Goal: Task Accomplishment & Management: Complete application form

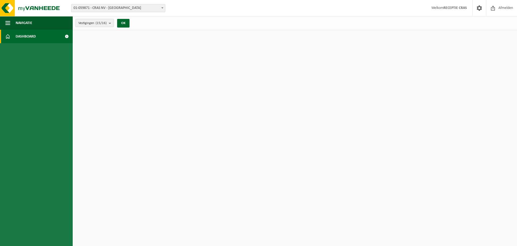
click at [112, 23] on b "submit" at bounding box center [111, 23] width 5 height 8
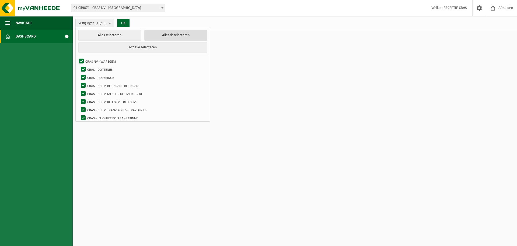
click at [151, 36] on button "Alles deselecteren" at bounding box center [175, 35] width 63 height 11
checkbox input "false"
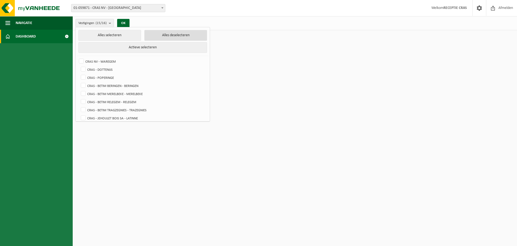
checkbox input "false"
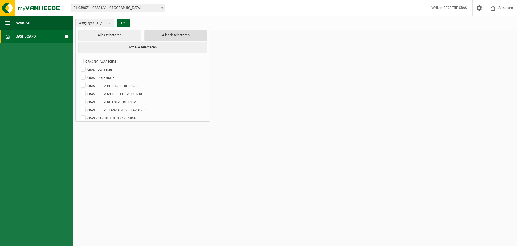
checkbox input "false"
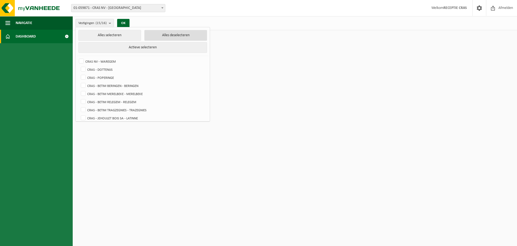
checkbox input "false"
click at [83, 60] on label "CRAS NV - WAREGEM" at bounding box center [142, 61] width 129 height 8
click at [77, 57] on input "CRAS NV - WAREGEM" at bounding box center [77, 57] width 0 height 0
checkbox input "true"
click at [124, 20] on button "OK" at bounding box center [121, 23] width 12 height 9
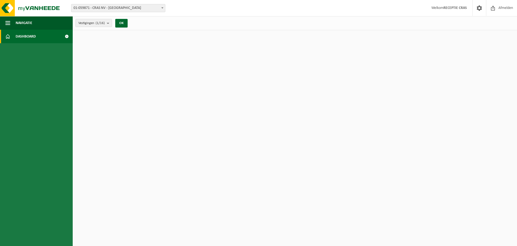
click at [27, 37] on span "Dashboard" at bounding box center [26, 36] width 20 height 13
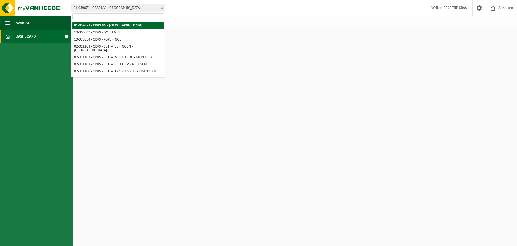
click at [163, 6] on span at bounding box center [162, 7] width 5 height 7
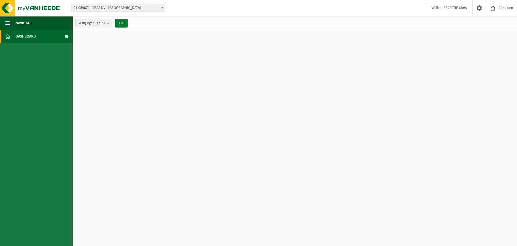
click at [120, 23] on button "OK" at bounding box center [121, 23] width 12 height 9
click at [27, 21] on span "Navigatie" at bounding box center [24, 22] width 17 height 13
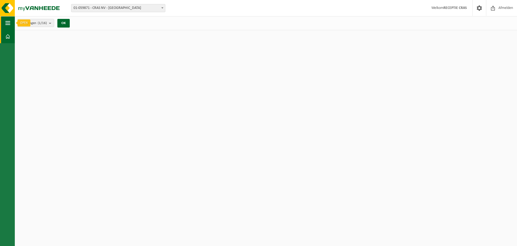
click at [6, 19] on span "button" at bounding box center [7, 22] width 5 height 13
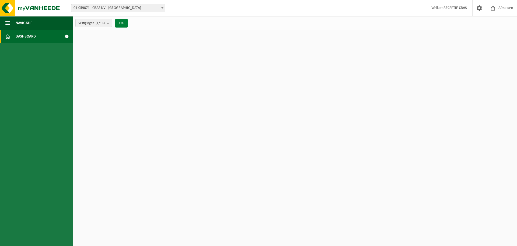
click at [117, 21] on button "OK" at bounding box center [121, 23] width 12 height 9
click at [8, 9] on img at bounding box center [32, 8] width 65 height 16
click at [108, 21] on b "submit" at bounding box center [109, 23] width 5 height 8
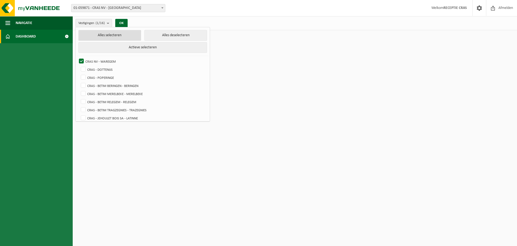
click at [105, 36] on button "Alles selecteren" at bounding box center [109, 35] width 63 height 11
checkbox input "true"
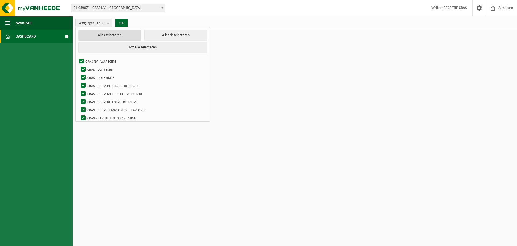
checkbox input "true"
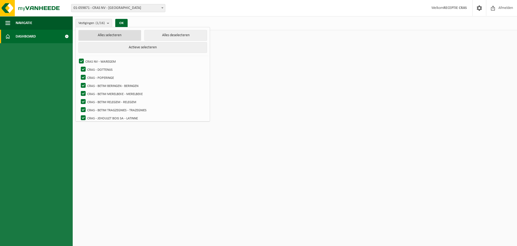
checkbox input "true"
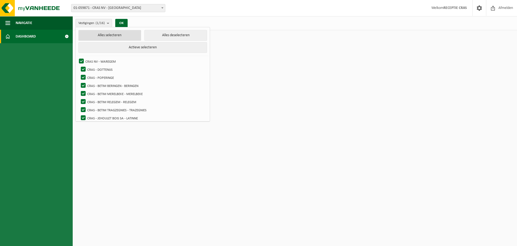
checkbox input "true"
click at [125, 22] on button "OK" at bounding box center [123, 23] width 12 height 9
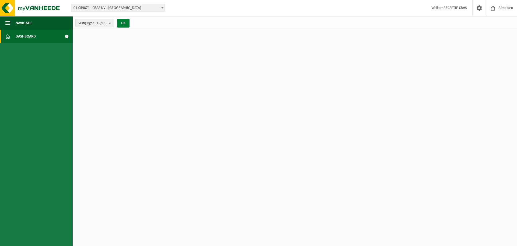
click at [126, 25] on button "OK" at bounding box center [123, 23] width 12 height 9
click at [180, 80] on html "Vestiging: 01-059871 - CRAS NV - WAREGEM 10-966069 - CRAS - DOTTENIJS 10-979054…" at bounding box center [258, 123] width 517 height 246
click at [478, 7] on span at bounding box center [480, 8] width 8 height 16
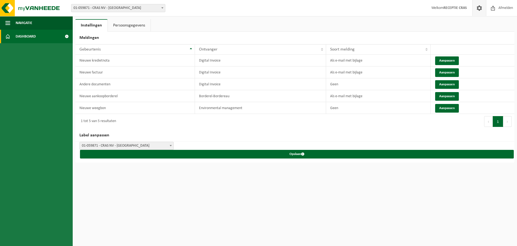
click at [67, 36] on span at bounding box center [67, 36] width 12 height 13
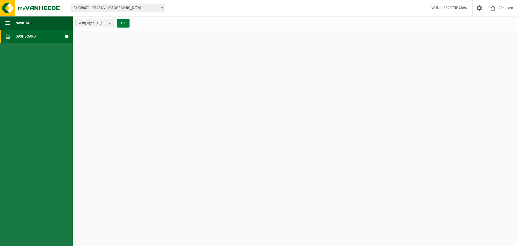
click at [127, 23] on button "OK" at bounding box center [123, 23] width 12 height 9
click at [31, 7] on img at bounding box center [32, 8] width 65 height 16
click at [31, 8] on img at bounding box center [32, 8] width 65 height 16
click at [479, 9] on span at bounding box center [480, 8] width 8 height 16
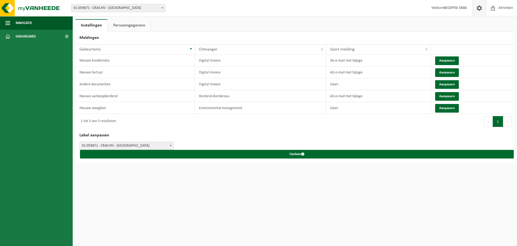
click at [121, 26] on link "Persoonsgegevens" at bounding box center [129, 25] width 43 height 12
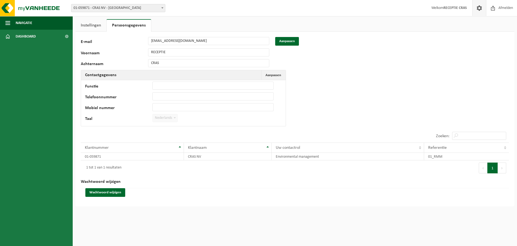
click at [96, 26] on link "Instellingen" at bounding box center [90, 25] width 31 height 12
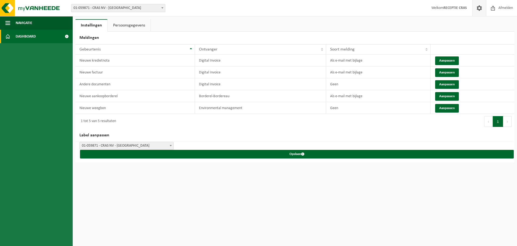
click at [8, 38] on span at bounding box center [7, 36] width 5 height 13
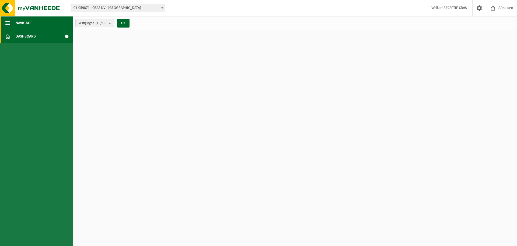
click at [8, 22] on span "button" at bounding box center [7, 22] width 5 height 13
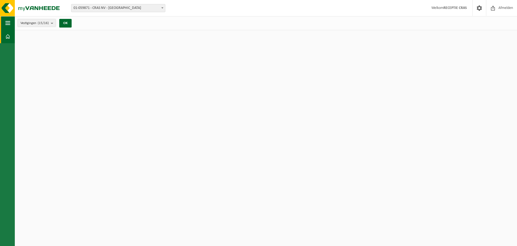
click at [7, 22] on span "button" at bounding box center [7, 22] width 5 height 13
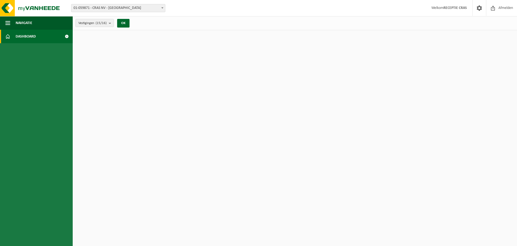
click at [66, 36] on span at bounding box center [67, 36] width 12 height 13
click at [112, 24] on b "submit" at bounding box center [111, 23] width 5 height 8
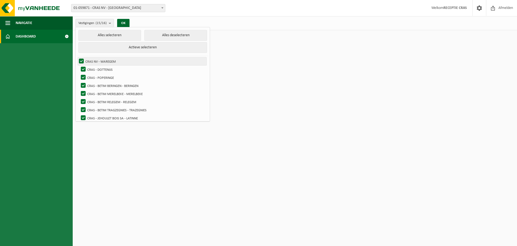
click at [107, 59] on label "CRAS NV - WAREGEM" at bounding box center [142, 61] width 129 height 8
click at [77, 57] on input "CRAS NV - WAREGEM" at bounding box center [77, 57] width 0 height 0
click at [107, 59] on label "CRAS NV - WAREGEM" at bounding box center [142, 61] width 129 height 8
click at [77, 57] on input "CRAS NV - WAREGEM" at bounding box center [77, 57] width 0 height 0
checkbox input "true"
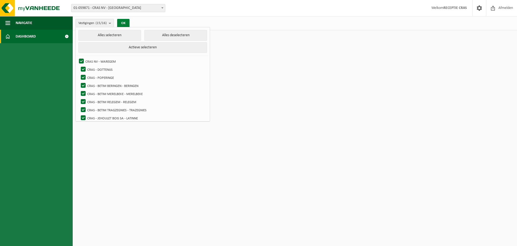
click at [124, 22] on button "OK" at bounding box center [123, 23] width 12 height 9
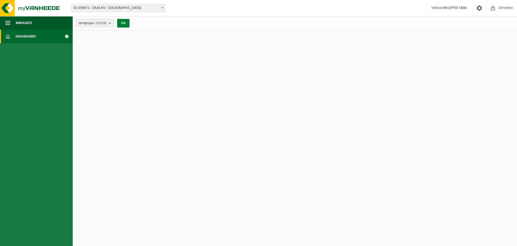
click at [124, 23] on button "OK" at bounding box center [123, 23] width 12 height 9
click at [126, 25] on button "OK" at bounding box center [123, 23] width 12 height 9
click at [455, 7] on strong "RECEPTIE CRAS" at bounding box center [455, 8] width 23 height 4
click at [479, 9] on span at bounding box center [480, 8] width 8 height 16
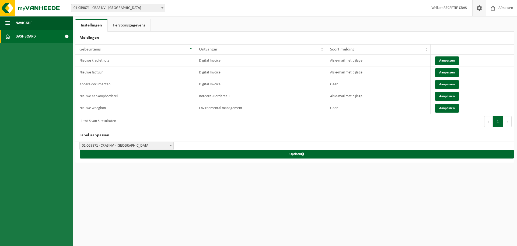
click at [6, 39] on span at bounding box center [7, 36] width 5 height 13
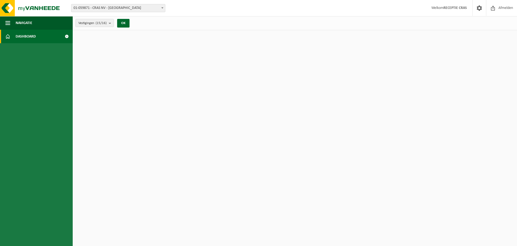
click at [19, 37] on span "Dashboard" at bounding box center [26, 36] width 20 height 13
click at [125, 23] on button "OK" at bounding box center [123, 23] width 12 height 9
click at [126, 24] on button "OK" at bounding box center [123, 23] width 12 height 9
click at [126, 10] on span "01-059871 - CRAS NV - [GEOGRAPHIC_DATA]" at bounding box center [118, 8] width 94 height 8
click at [110, 23] on b "submit" at bounding box center [111, 23] width 5 height 8
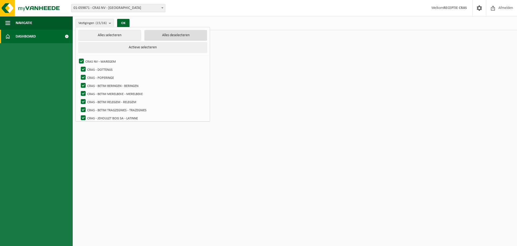
click at [162, 33] on button "Alles deselecteren" at bounding box center [175, 35] width 63 height 11
checkbox input "false"
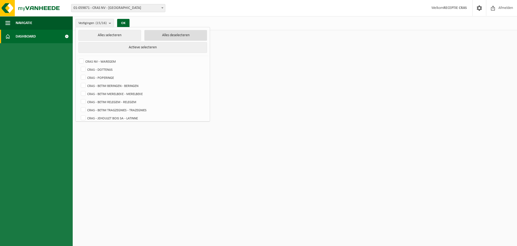
checkbox input "false"
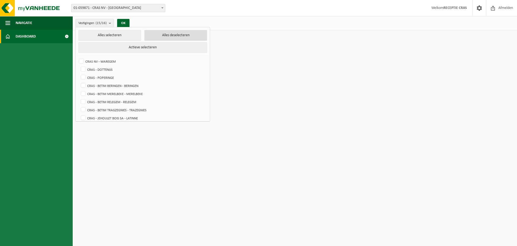
checkbox input "false"
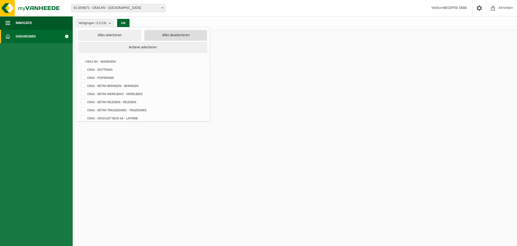
checkbox input "false"
click at [103, 60] on label "CRAS NV - WAREGEM" at bounding box center [142, 61] width 129 height 8
click at [77, 57] on input "CRAS NV - WAREGEM" at bounding box center [77, 57] width 0 height 0
checkbox input "true"
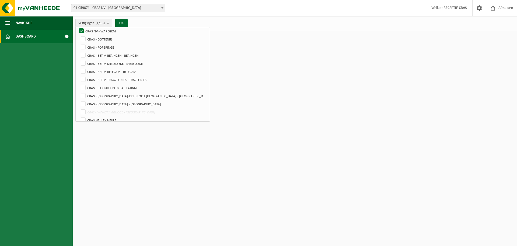
scroll to position [67, 0]
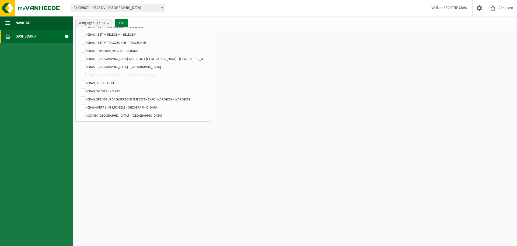
click at [126, 21] on button "OK" at bounding box center [121, 23] width 12 height 9
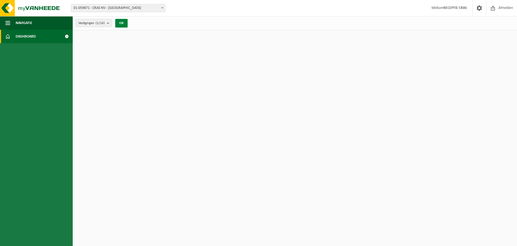
click at [123, 21] on button "OK" at bounding box center [121, 23] width 12 height 9
click at [179, 24] on div "Vestigingen (1/16) Alles selecteren Alles deselecteren Actieve selecteren CRAS …" at bounding box center [295, 23] width 445 height 14
drag, startPoint x: 241, startPoint y: 25, endPoint x: 264, endPoint y: 25, distance: 23.2
click at [241, 25] on div "Vestigingen (1/16) Alles selecteren Alles deselecteren Actieve selecteren CRAS …" at bounding box center [295, 23] width 445 height 14
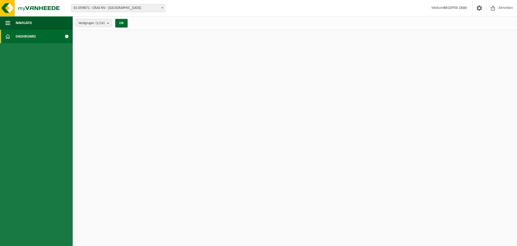
drag, startPoint x: 264, startPoint y: 25, endPoint x: 284, endPoint y: 26, distance: 19.7
click at [268, 25] on div "Vestigingen (1/16) Alles selecteren Alles deselecteren Actieve selecteren CRAS …" at bounding box center [295, 23] width 445 height 14
drag, startPoint x: 296, startPoint y: 27, endPoint x: 314, endPoint y: 32, distance: 17.9
click at [302, 29] on div "Vestigingen (1/16) Alles selecteren Alles deselecteren Actieve selecteren CRAS …" at bounding box center [295, 23] width 445 height 14
click at [506, 6] on span "Afmelden" at bounding box center [506, 8] width 17 height 16
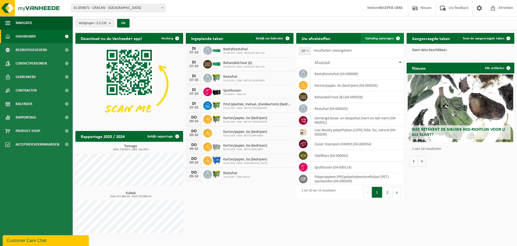
click at [390, 38] on span "Ophaling aanvragen" at bounding box center [379, 39] width 29 height 4
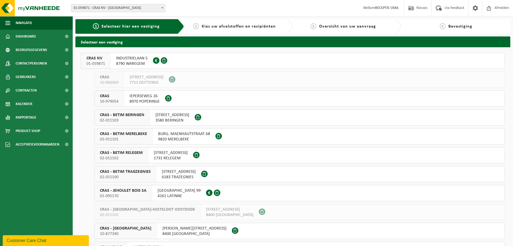
click at [133, 59] on span "INDUSTRIELAAN 5" at bounding box center [132, 58] width 32 height 5
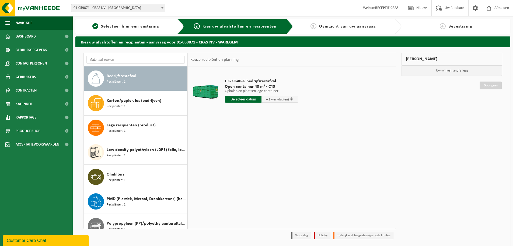
click at [116, 76] on span "Bedrijfsrestafval" at bounding box center [122, 76] width 30 height 6
click at [240, 100] on input "text" at bounding box center [243, 99] width 37 height 7
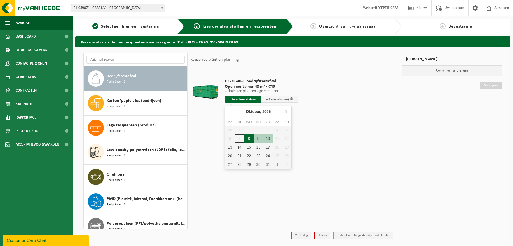
click at [250, 140] on div "8" at bounding box center [248, 138] width 9 height 9
type input "Van 2025-10-08"
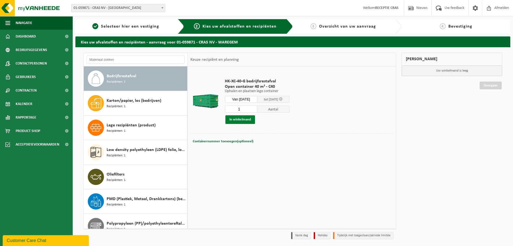
click at [239, 120] on button "In winkelmand" at bounding box center [241, 119] width 30 height 9
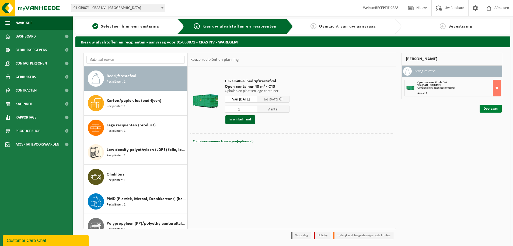
click at [490, 107] on link "Doorgaan" at bounding box center [491, 109] width 22 height 8
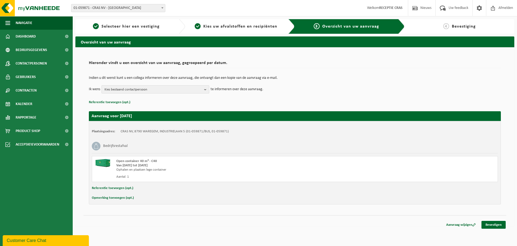
click at [205, 89] on b "button" at bounding box center [206, 89] width 5 height 8
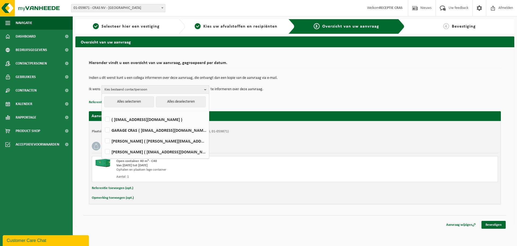
click at [206, 89] on b "button" at bounding box center [206, 89] width 5 height 8
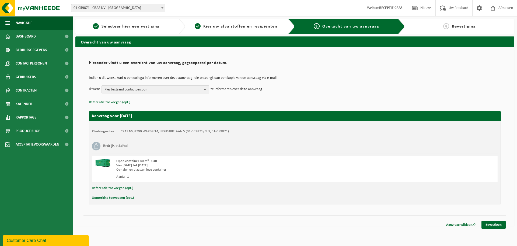
click at [206, 89] on b "button" at bounding box center [206, 89] width 5 height 8
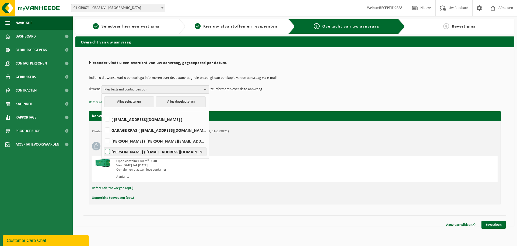
click at [144, 152] on label "[PERSON_NAME] ( [EMAIL_ADDRESS][DOMAIN_NAME] )" at bounding box center [155, 151] width 102 height 8
click at [103, 145] on input "[PERSON_NAME] ( [EMAIL_ADDRESS][DOMAIN_NAME] )" at bounding box center [103, 144] width 0 height 0
checkbox input "true"
click at [233, 93] on p "te informeren over deze aanvraag." at bounding box center [237, 89] width 53 height 8
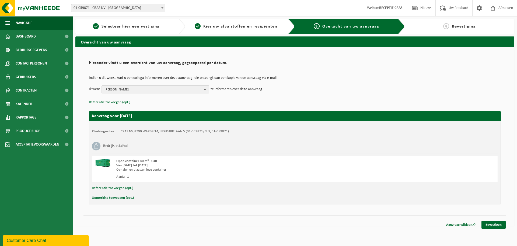
click at [123, 198] on button "Opmerking toevoegen (opt.)" at bounding box center [113, 197] width 42 height 7
click at [144, 201] on input "text" at bounding box center [305, 198] width 375 height 8
type input "enkel in de voormiddag"
click at [498, 225] on link "Bevestigen" at bounding box center [494, 226] width 24 height 8
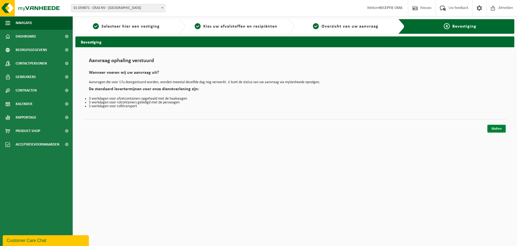
click at [499, 127] on link "Sluiten" at bounding box center [497, 129] width 18 height 8
